Goal: Transaction & Acquisition: Purchase product/service

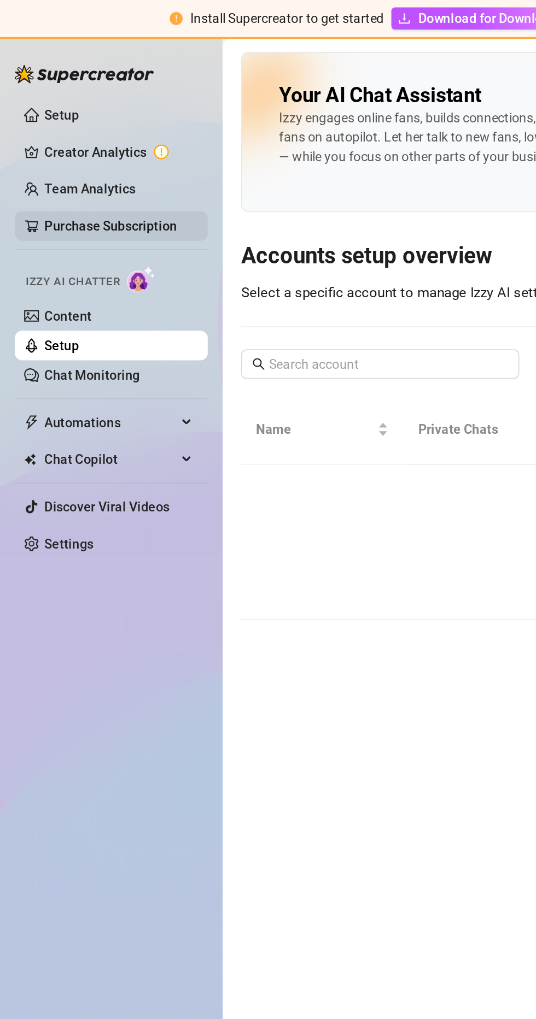
click at [88, 130] on link "Purchase Subscription" at bounding box center [65, 133] width 78 height 9
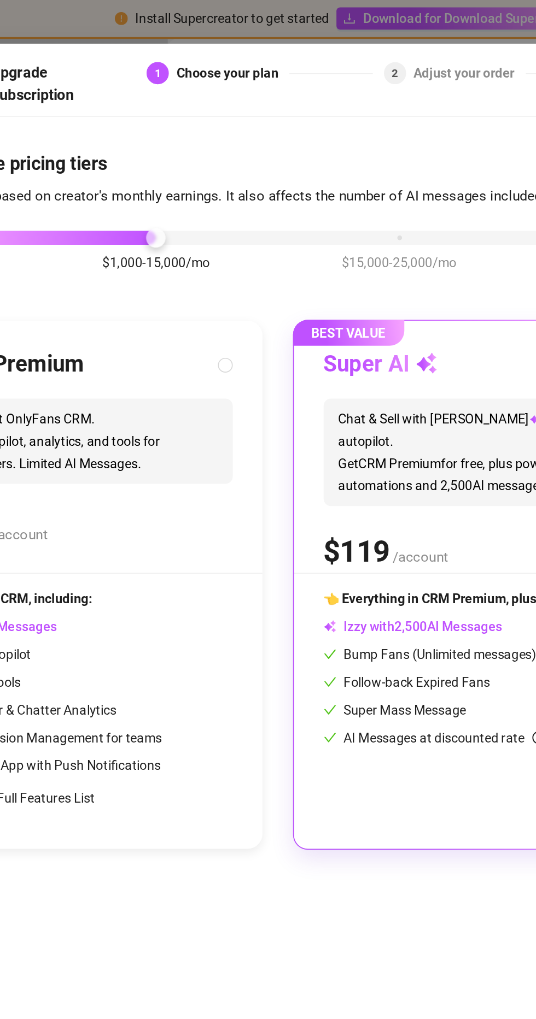
scroll to position [0, 99]
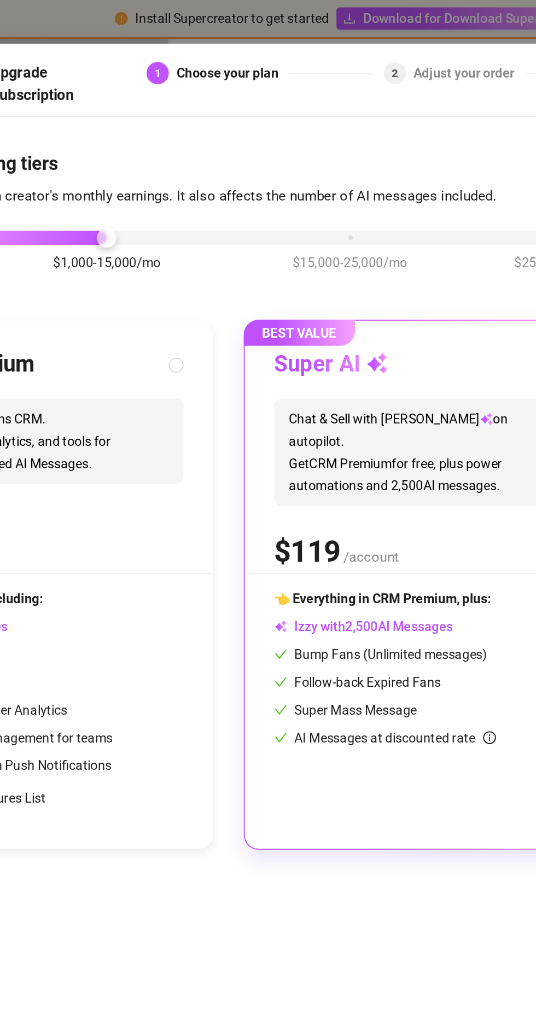
click at [242, 134] on div "$0-1,000/mo $1,000-15,000/mo $15,000-25,000/mo $25,000+/mo" at bounding box center [167, 137] width 430 height 7
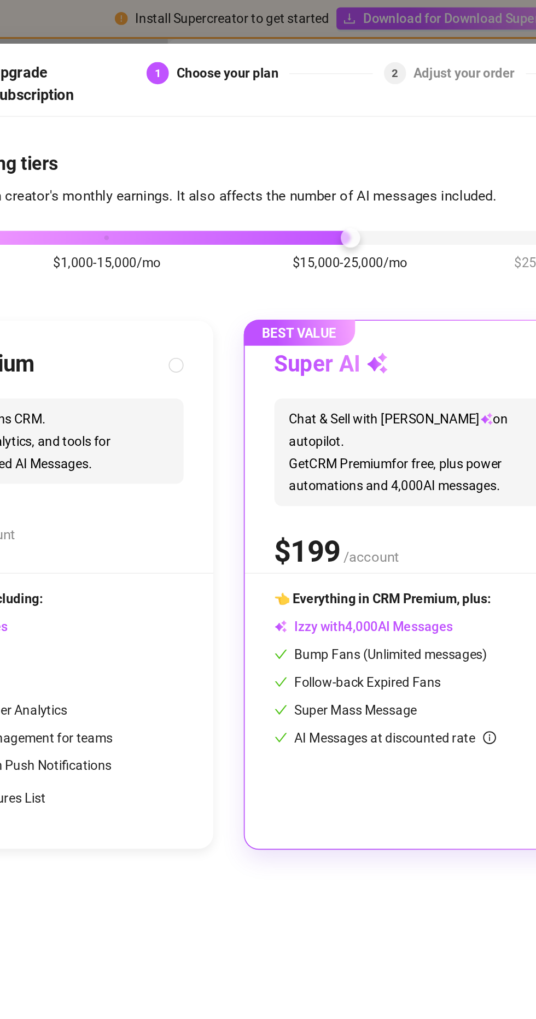
scroll to position [0, 110]
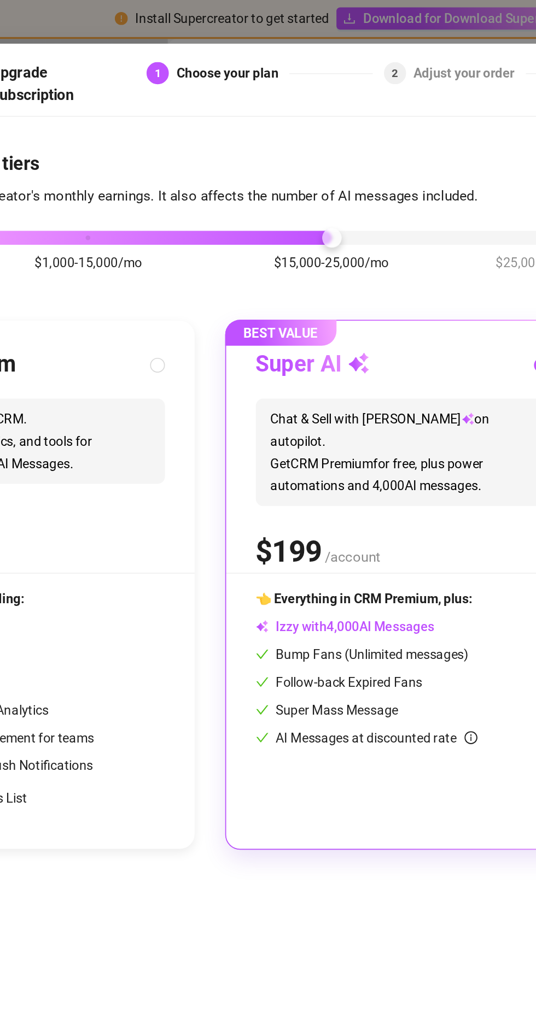
click at [329, 134] on div "$0-1,000/mo $1,000-15,000/mo $15,000-25,000/mo $25,000+/mo" at bounding box center [157, 137] width 430 height 7
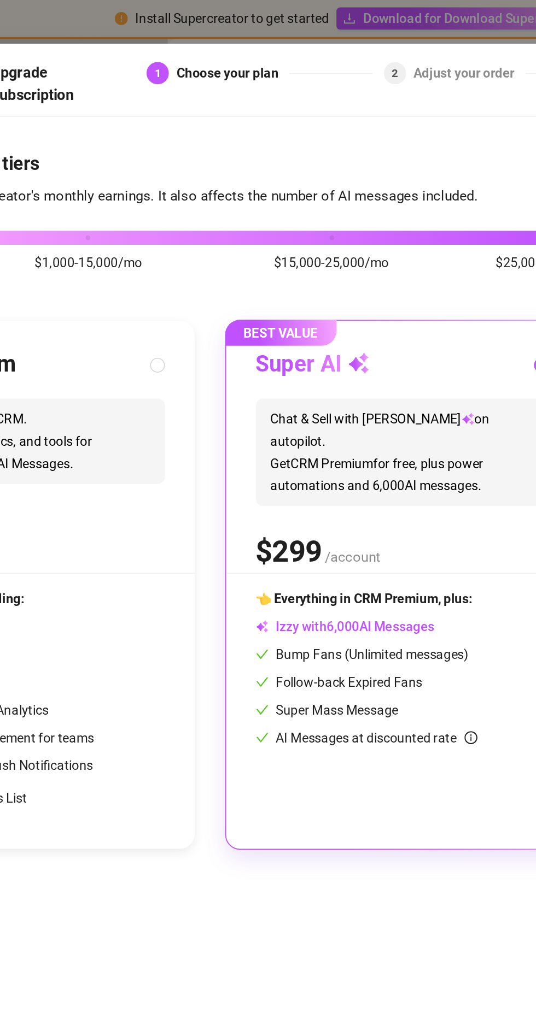
click at [218, 134] on div "$0-1,000/mo $1,000-15,000/mo $15,000-25,000/mo $25,000+/mo" at bounding box center [157, 137] width 430 height 7
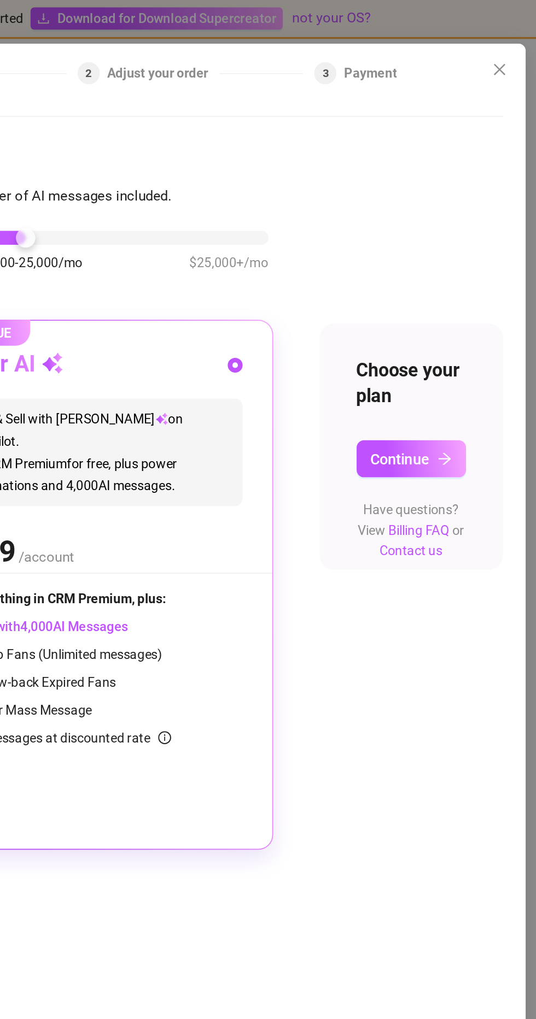
scroll to position [0, 0]
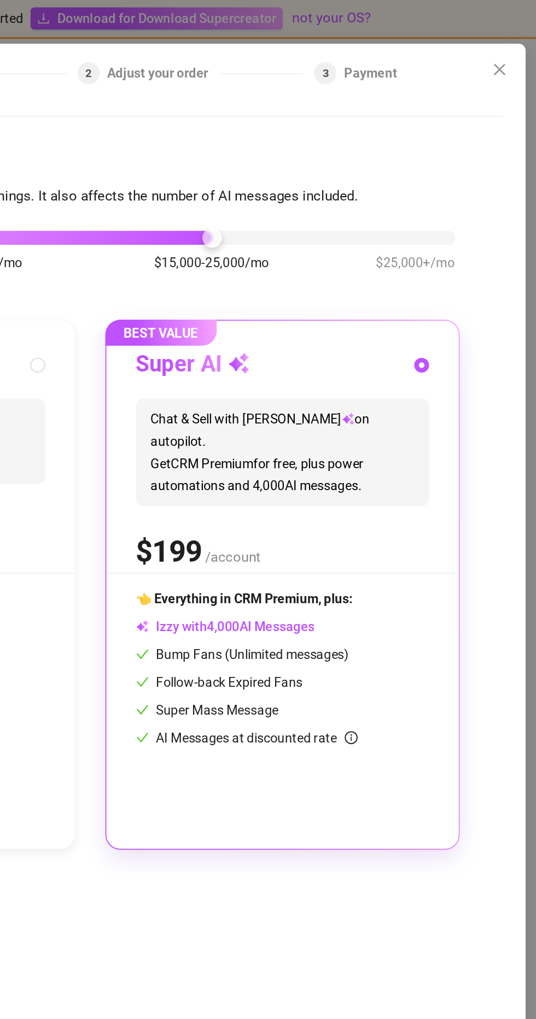
click at [242, 134] on div "$0-1,000/mo $1,000-15,000/mo $15,000-25,000/mo $25,000+/mo" at bounding box center [266, 137] width 430 height 7
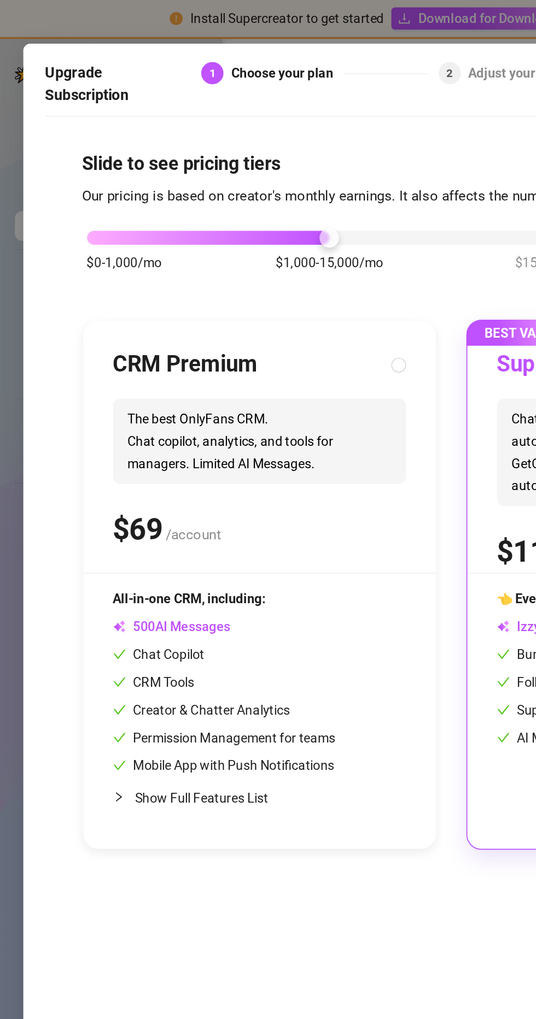
click at [62, 134] on div "$0-1,000/mo $1,000-15,000/mo $15,000-25,000/mo $25,000+/mo" at bounding box center [266, 137] width 430 height 7
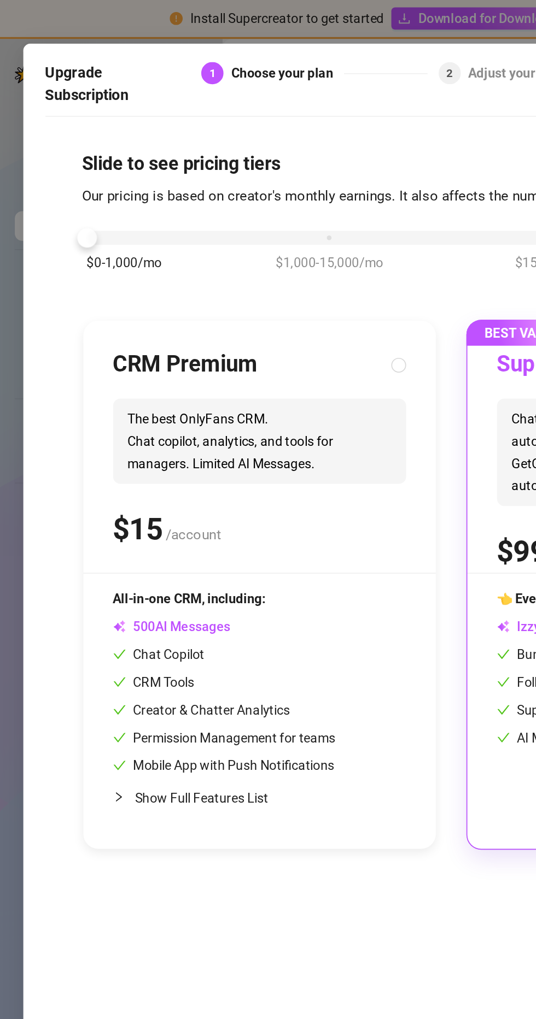
click at [195, 134] on div "$0-1,000/mo $1,000-15,000/mo $15,000-25,000/mo $25,000+/mo" at bounding box center [266, 137] width 430 height 7
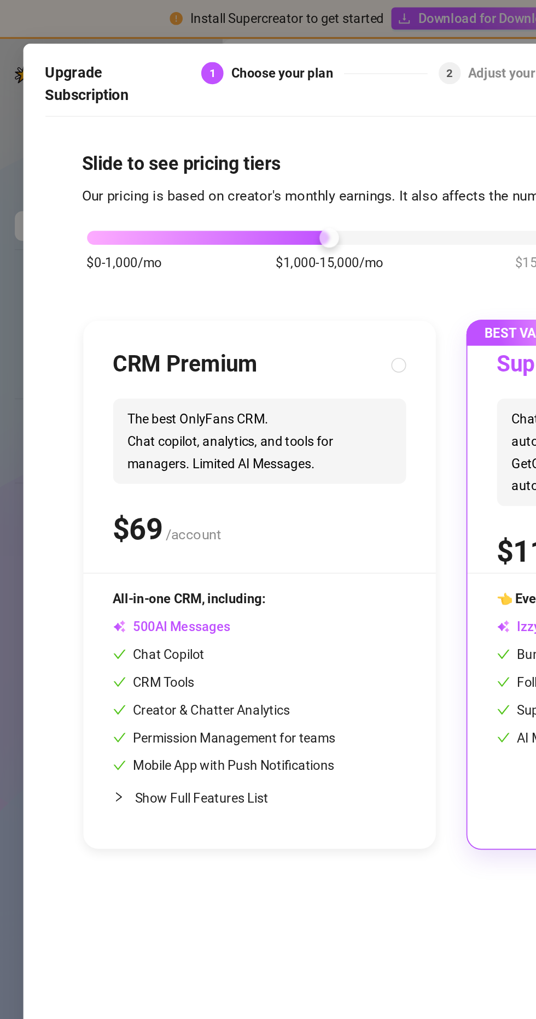
click at [58, 134] on div "$0-1,000/mo $1,000-15,000/mo $15,000-25,000/mo $25,000+/mo" at bounding box center [266, 137] width 430 height 7
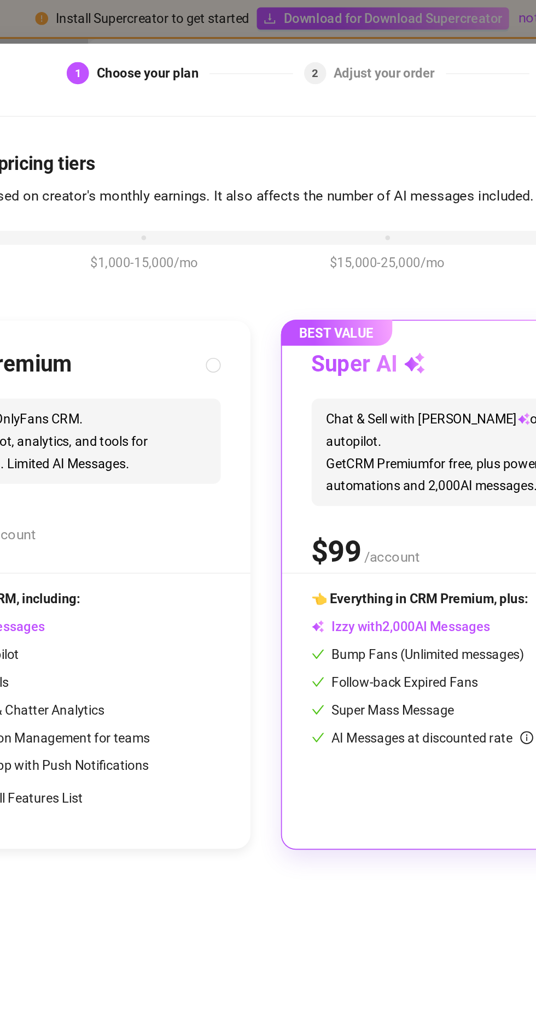
scroll to position [0, 13]
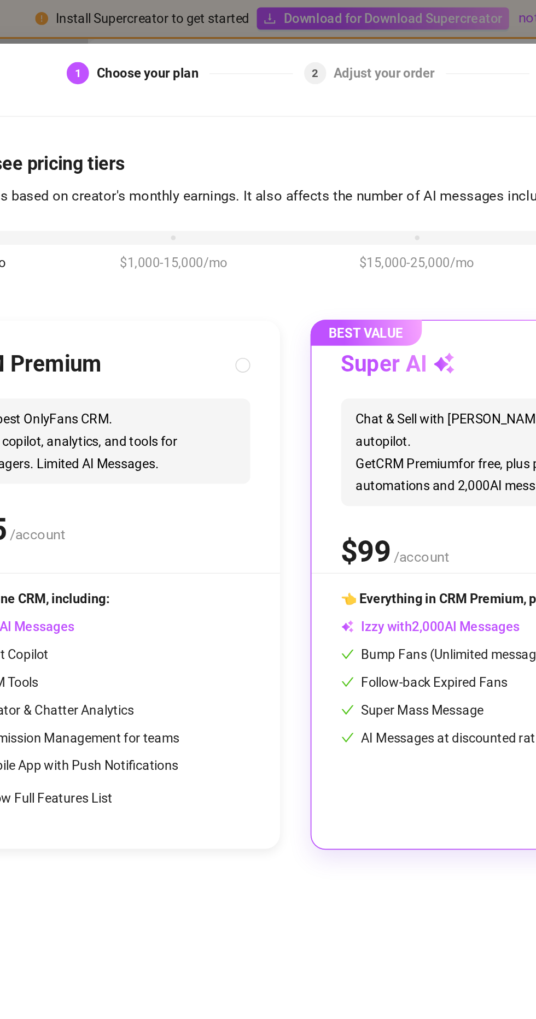
click at [323, 134] on div "$0-1,000/mo $1,000-15,000/mo $15,000-25,000/mo $25,000+/mo" at bounding box center [254, 137] width 430 height 7
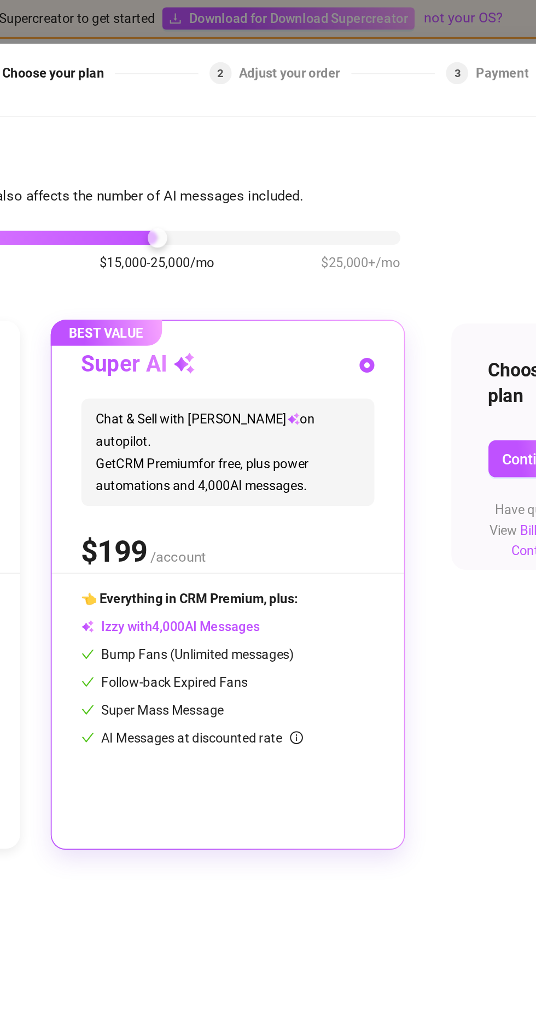
scroll to position [0, 0]
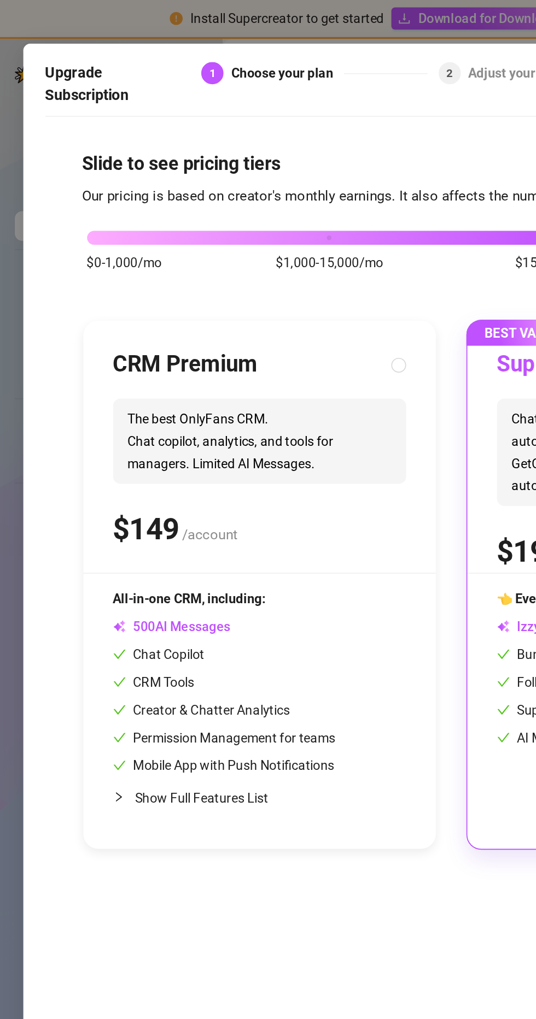
click at [62, 134] on div "$0-1,000/mo $1,000-15,000/mo $15,000-25,000/mo $25,000+/mo" at bounding box center [266, 137] width 430 height 7
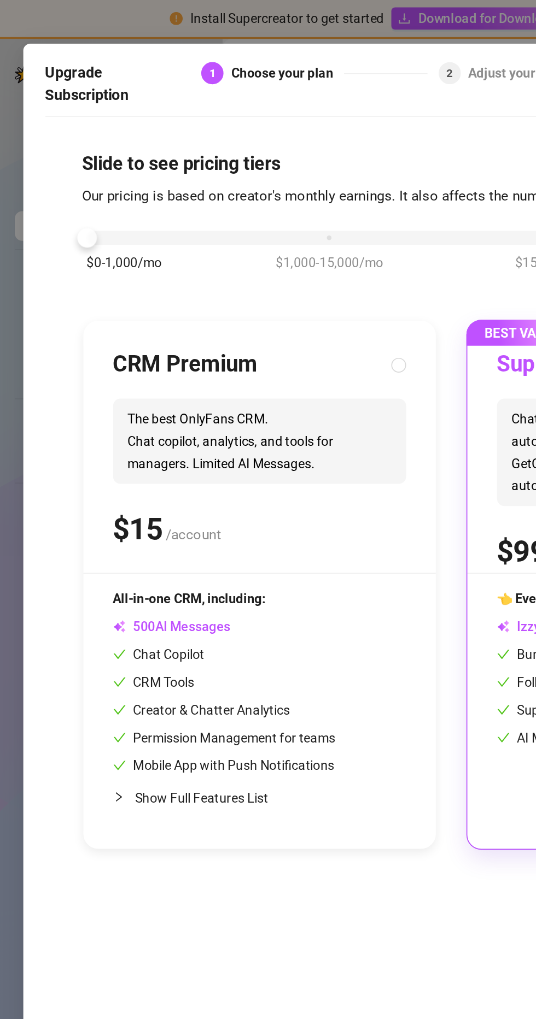
scroll to position [0, 3]
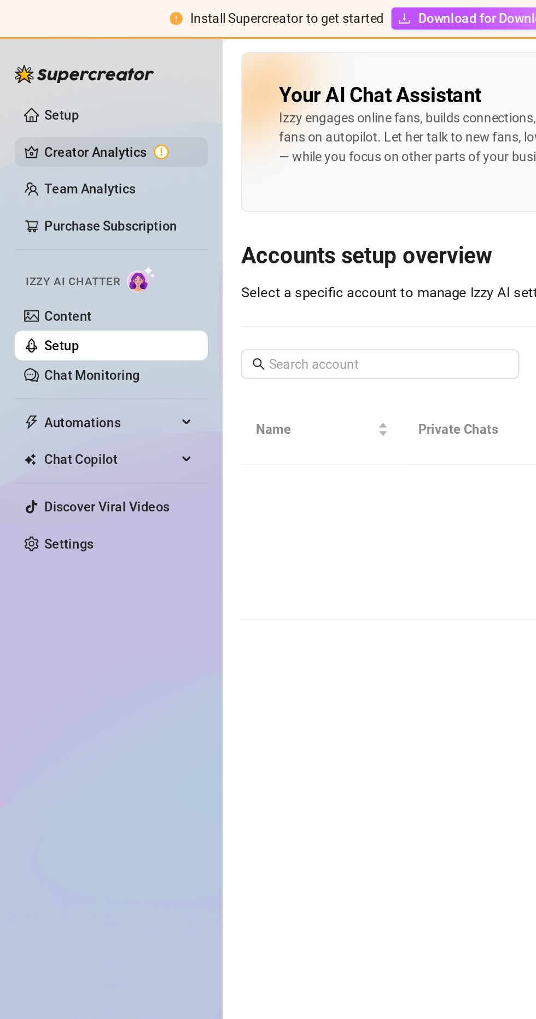
click at [73, 87] on link "Creator Analytics" at bounding box center [69, 89] width 87 height 17
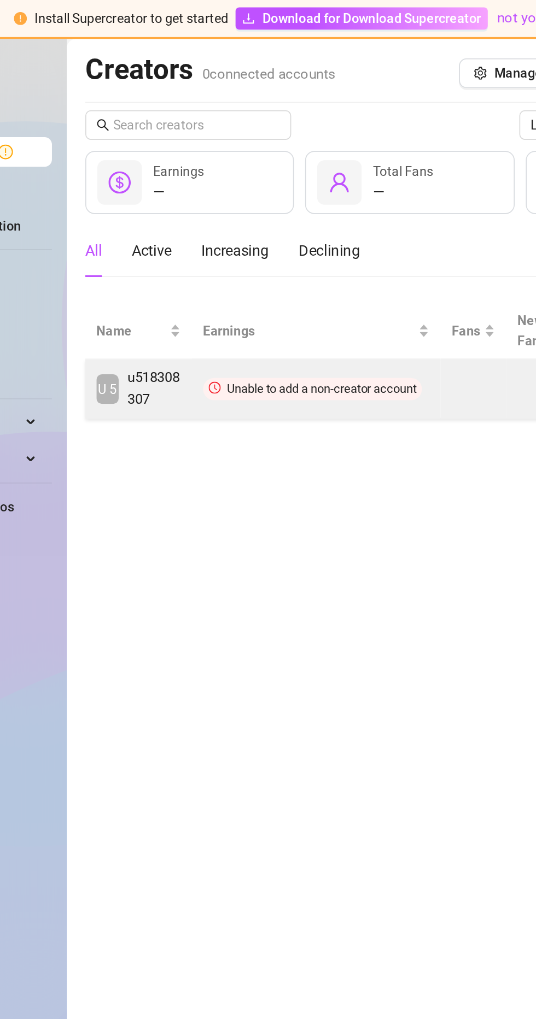
click at [159, 219] on link "U 5 u518308307" at bounding box center [174, 229] width 50 height 26
